Goal: Information Seeking & Learning: Learn about a topic

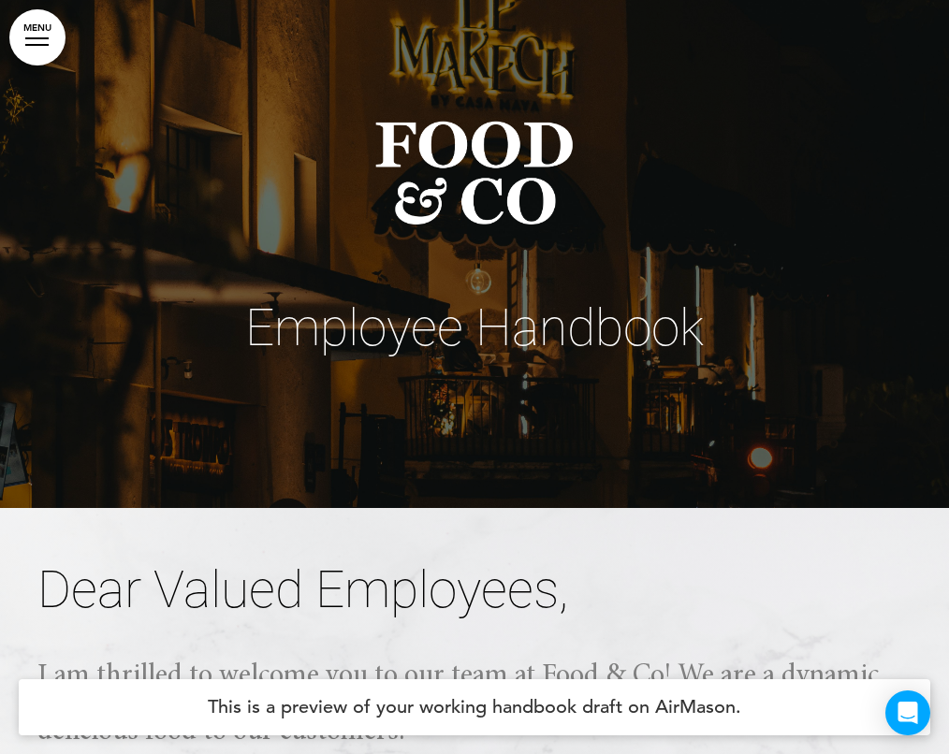
click at [466, 698] on h4 "This is a preview of your working handbook draft on AirMason." at bounding box center [475, 708] width 912 height 56
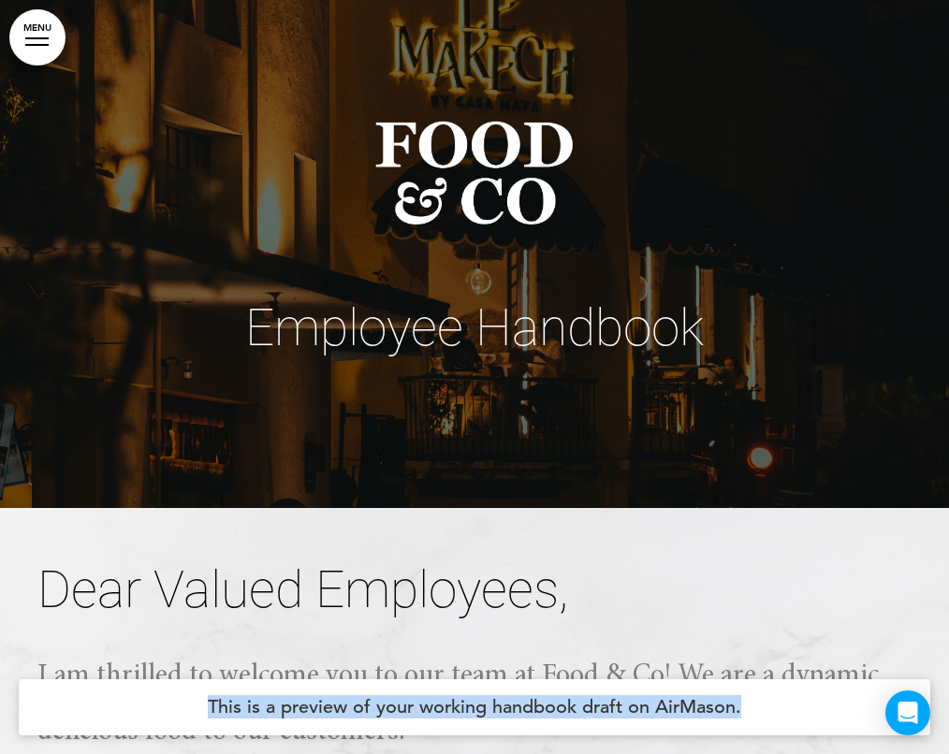
click at [466, 698] on h4 "This is a preview of your working handbook draft on AirMason." at bounding box center [475, 708] width 912 height 56
copy body "This is a preview of your working handbook draft on AirMason. Loading your hand…"
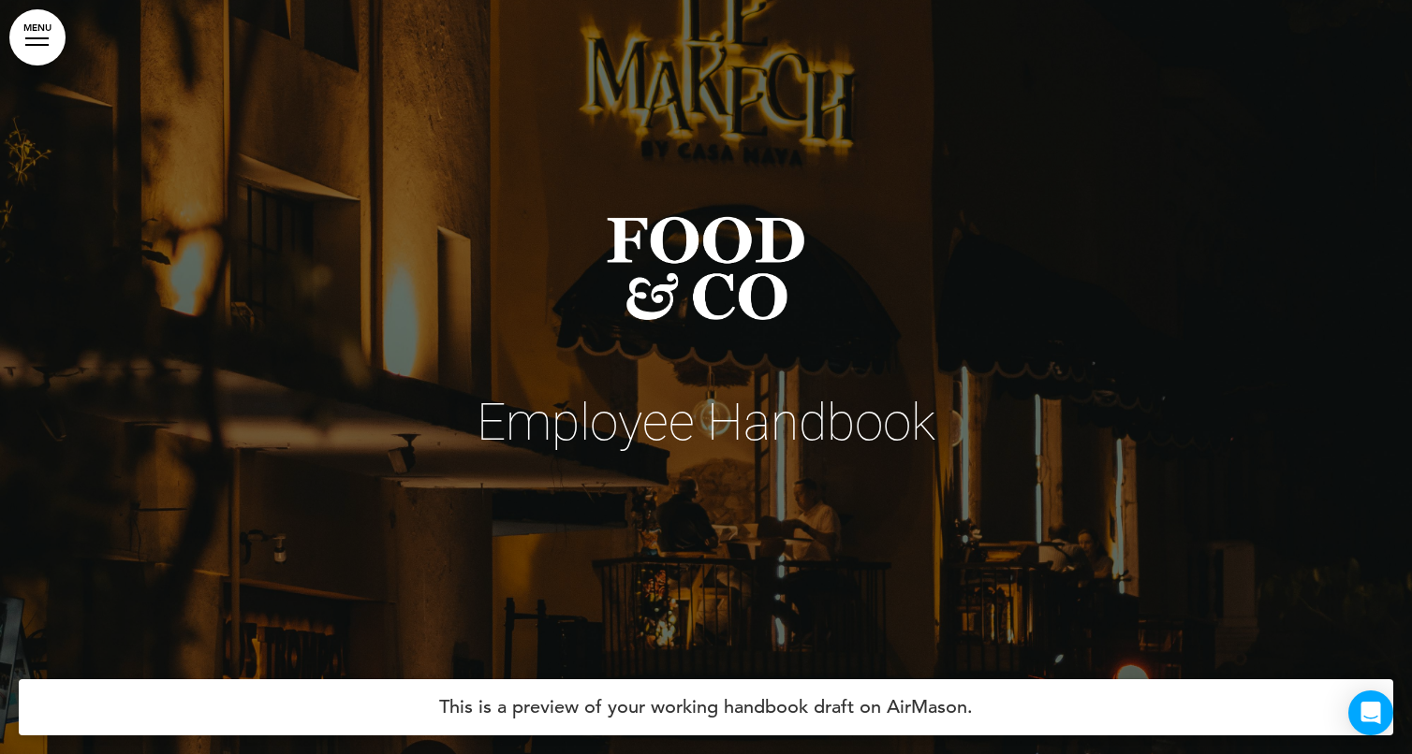
click at [945, 462] on h1 "Employee Handbook" at bounding box center [706, 448] width 936 height 103
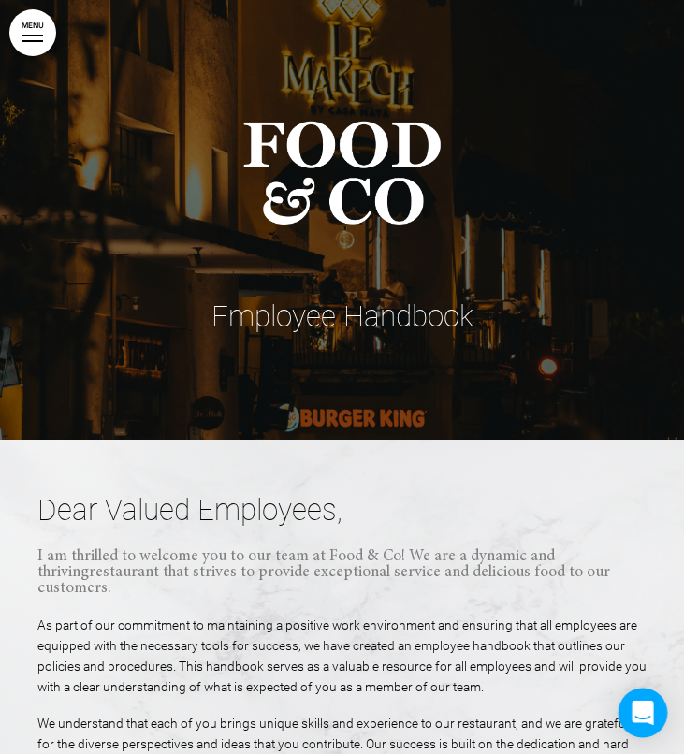
click at [638, 725] on div "Open Intercom Messenger" at bounding box center [644, 714] width 50 height 50
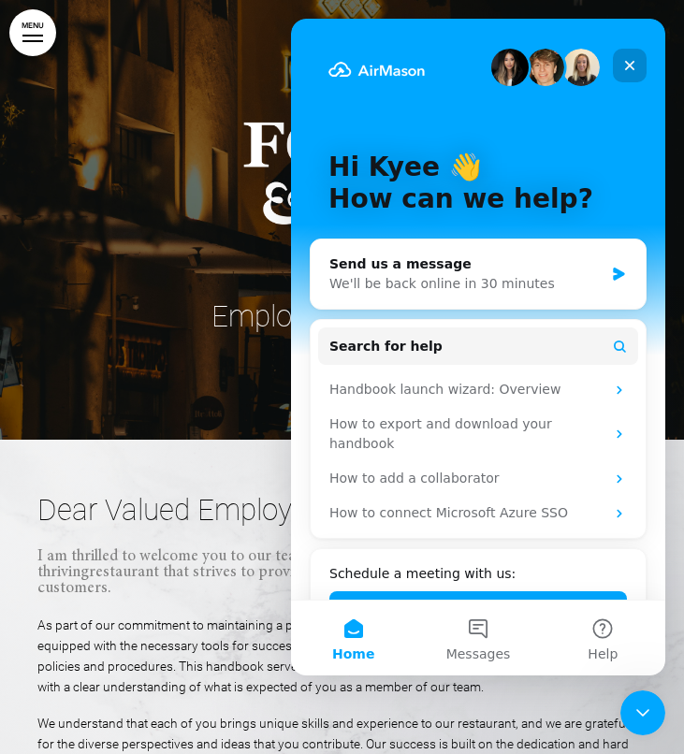
click at [636, 64] on icon "Close" at bounding box center [629, 65] width 15 height 15
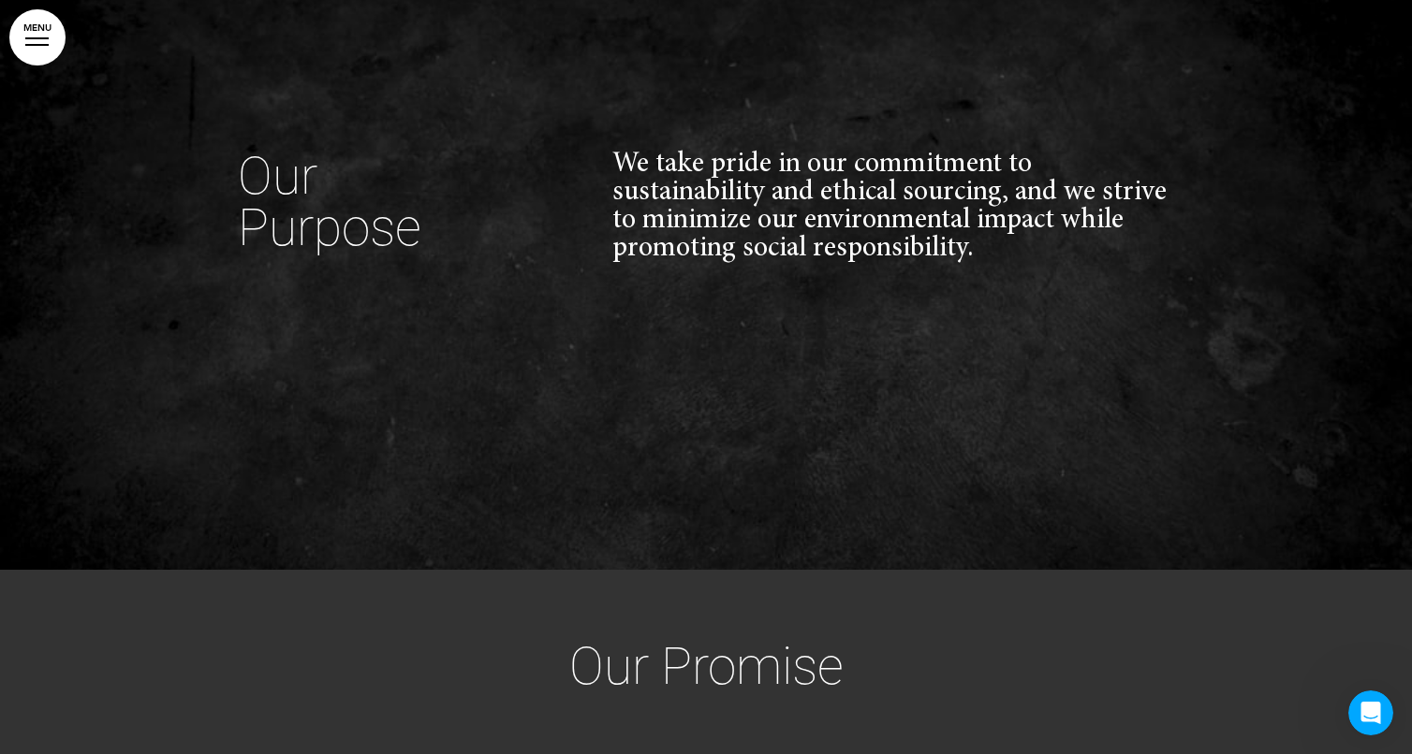
scroll to position [4856, 0]
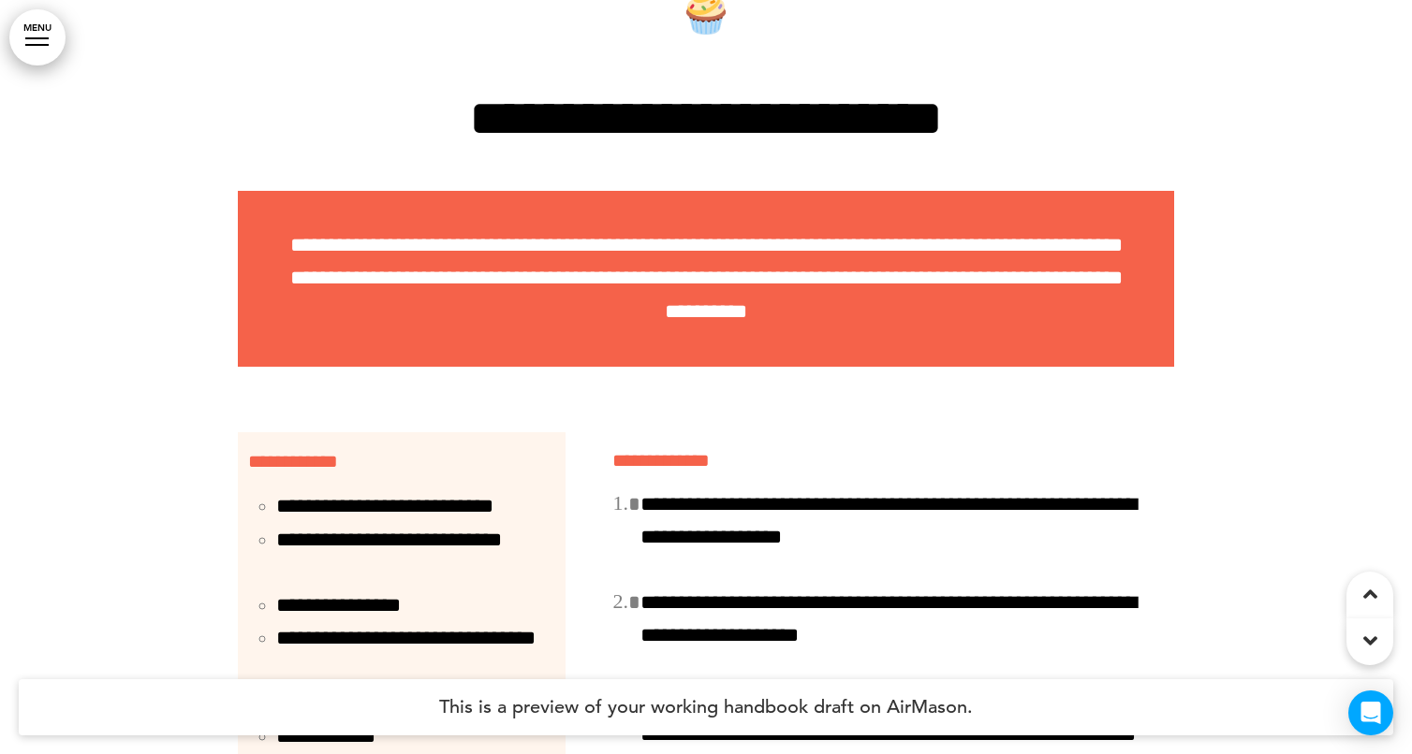
scroll to position [13949, 0]
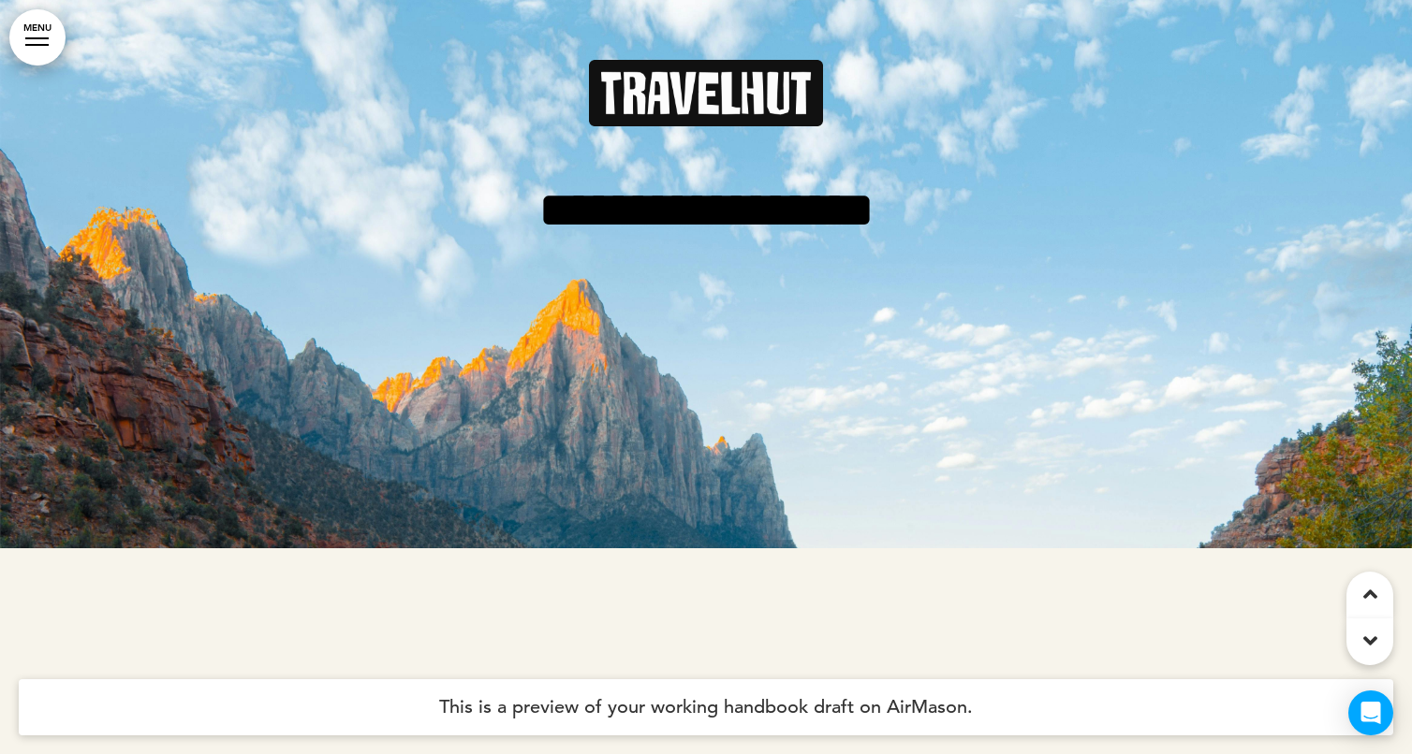
scroll to position [202, 0]
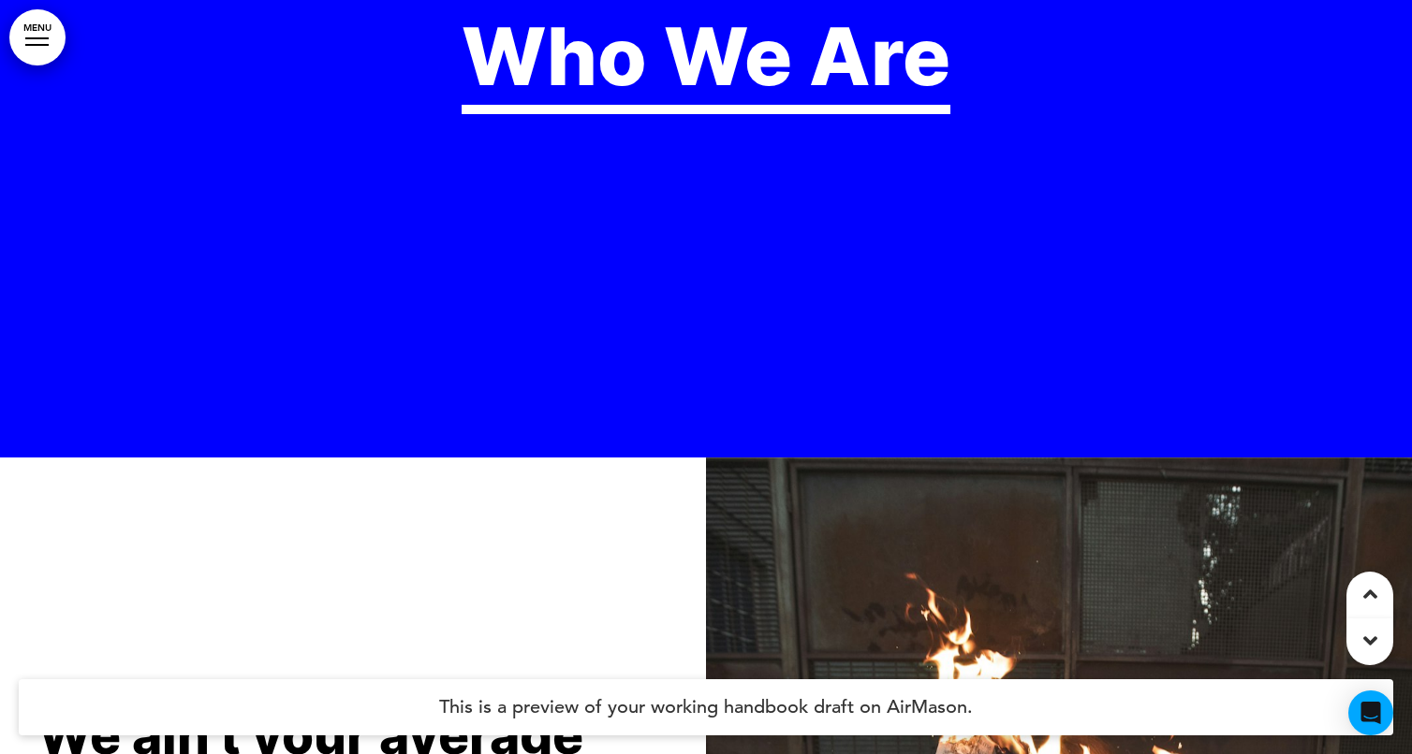
scroll to position [4812, 0]
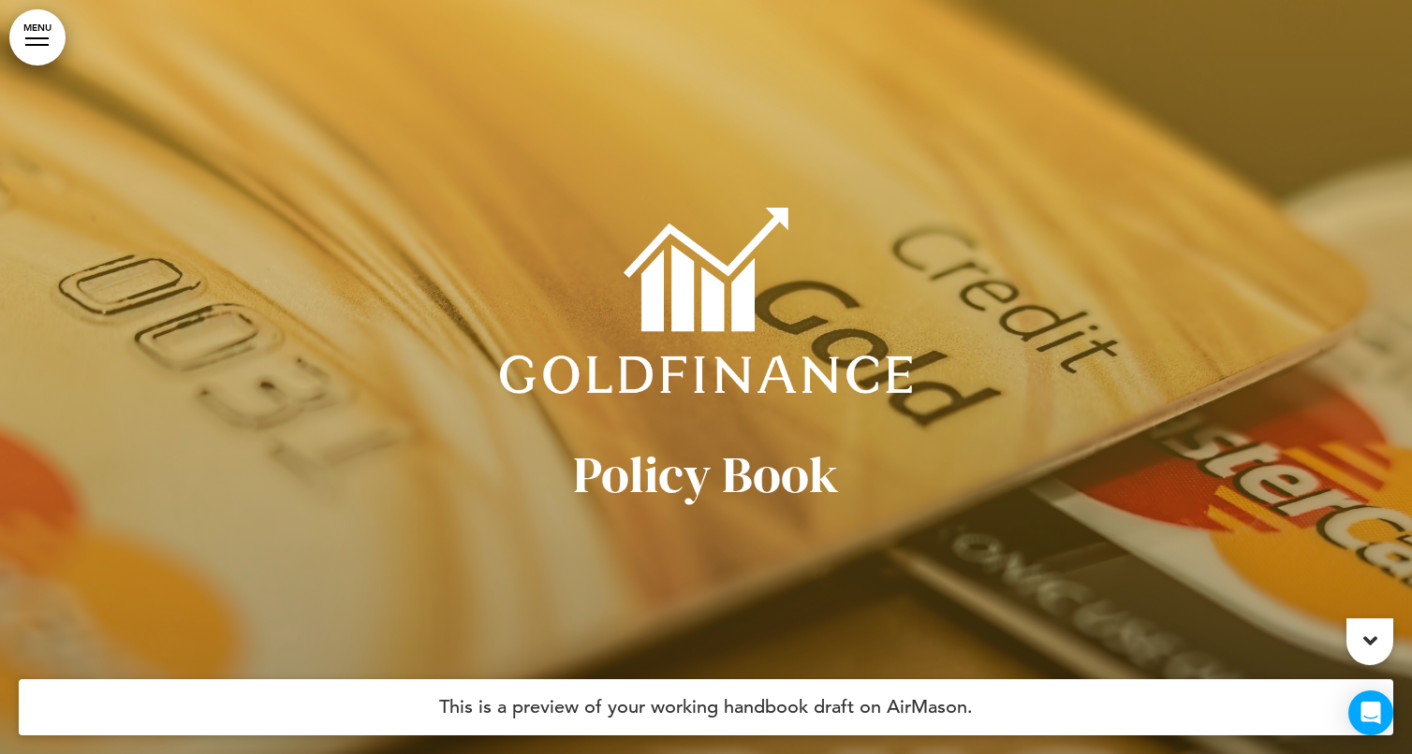
scroll to position [133, 0]
